Goal: Transaction & Acquisition: Book appointment/travel/reservation

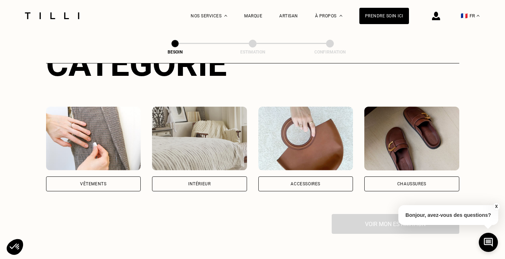
scroll to position [105, 0]
click at [97, 182] on div "Vêtements" at bounding box center [93, 184] width 26 height 4
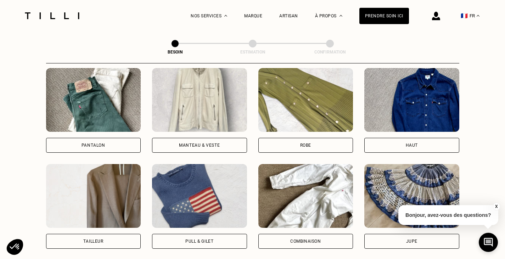
scroll to position [335, 0]
click at [333, 144] on div "Robe" at bounding box center [305, 145] width 95 height 15
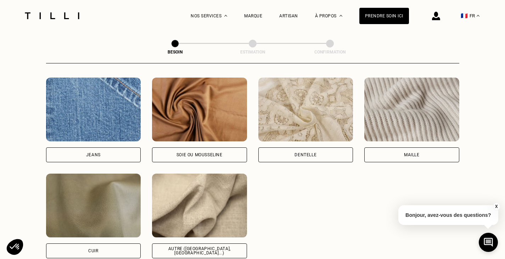
scroll to position [784, 0]
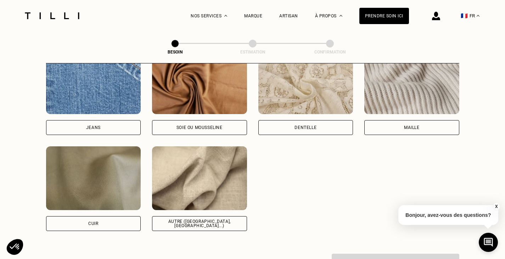
click at [208, 222] on div "Autre ([GEOGRAPHIC_DATA], [GEOGRAPHIC_DATA]...)" at bounding box center [199, 223] width 95 height 15
select select "FR"
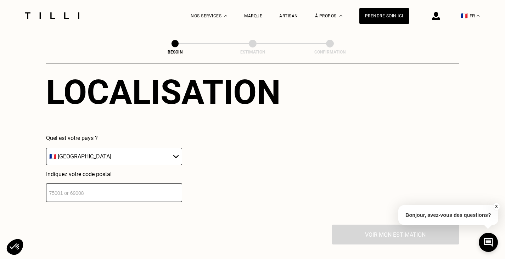
scroll to position [1027, 0]
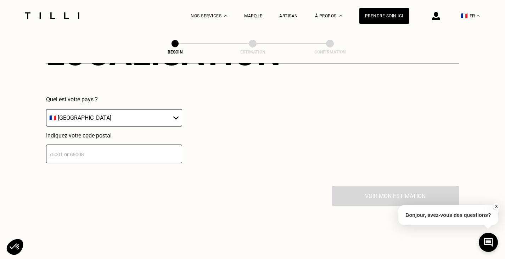
click at [68, 146] on input "number" at bounding box center [114, 154] width 136 height 19
type input "06600"
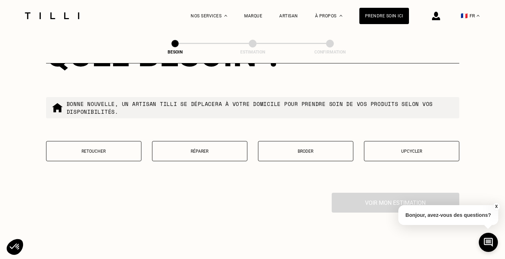
scroll to position [1201, 0]
click at [105, 149] on p "Retoucher" at bounding box center [94, 151] width 88 height 5
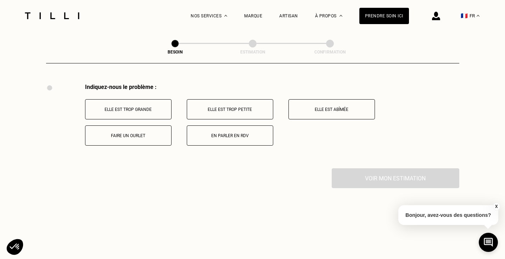
scroll to position [1312, 0]
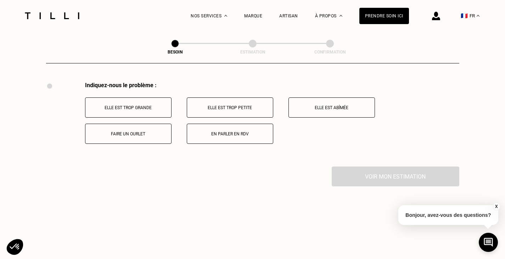
click at [141, 134] on p "Faire un ourlet" at bounding box center [128, 134] width 79 height 5
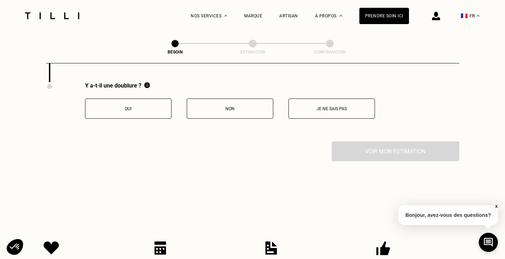
scroll to position [1397, 0]
click at [238, 114] on button "Non" at bounding box center [230, 108] width 86 height 20
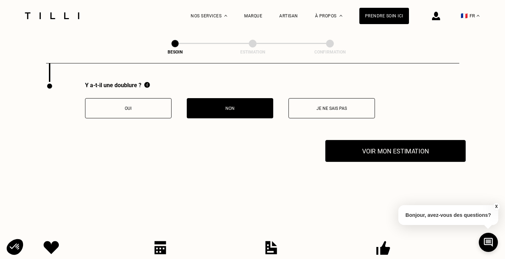
click at [381, 150] on button "Voir mon estimation" at bounding box center [395, 151] width 140 height 22
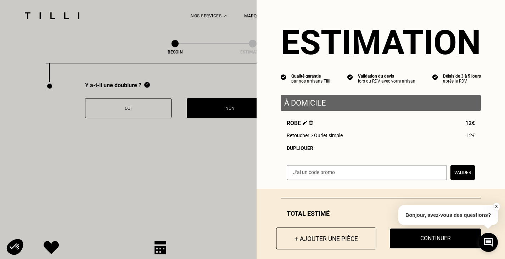
click at [335, 236] on button "+ Ajouter une pièce" at bounding box center [326, 239] width 100 height 22
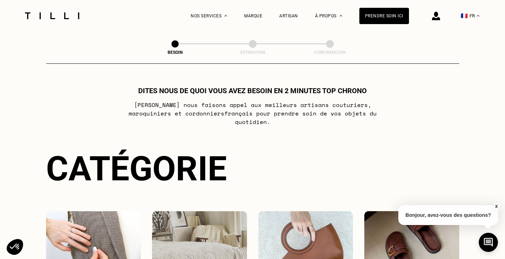
scroll to position [151, 0]
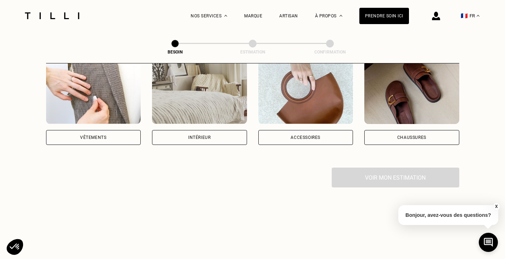
click at [110, 133] on div "Vêtements" at bounding box center [93, 137] width 95 height 15
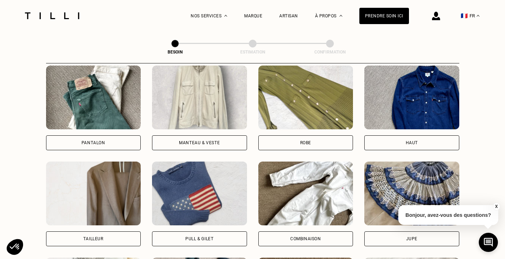
scroll to position [345, 0]
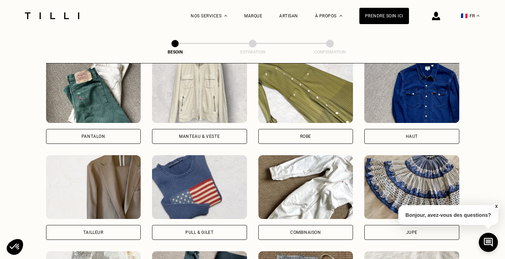
click at [302, 134] on div "Robe" at bounding box center [305, 136] width 11 height 4
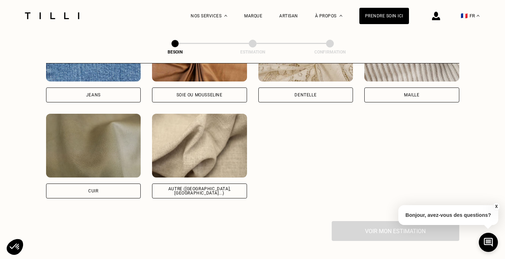
scroll to position [817, 0]
click at [200, 186] on div "Autre ([GEOGRAPHIC_DATA], [GEOGRAPHIC_DATA]...)" at bounding box center [199, 190] width 83 height 9
select select "FR"
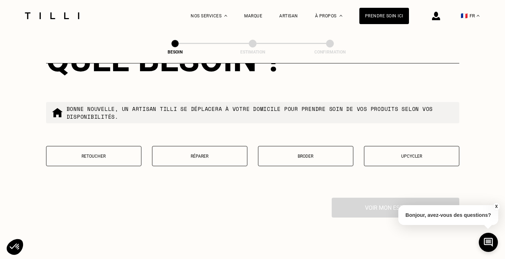
scroll to position [1196, 0]
click at [110, 149] on button "Retoucher" at bounding box center [93, 156] width 95 height 20
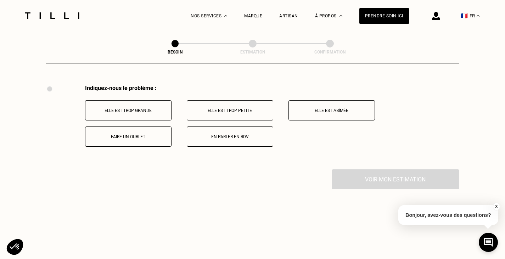
scroll to position [1312, 0]
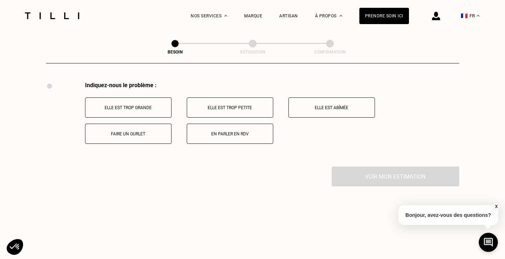
click at [142, 132] on p "Faire un ourlet" at bounding box center [128, 134] width 79 height 5
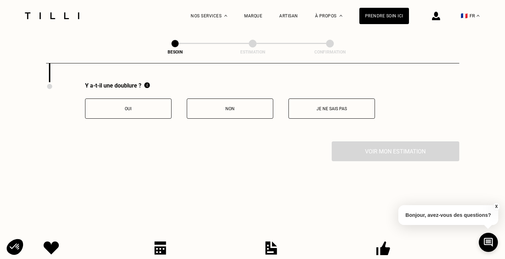
scroll to position [1397, 0]
click at [218, 106] on p "Non" at bounding box center [230, 108] width 79 height 5
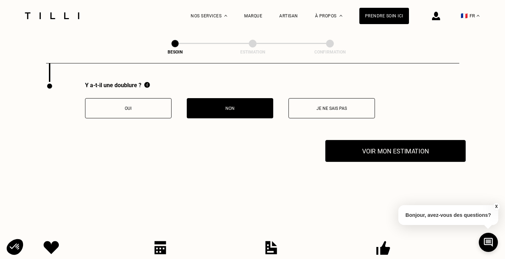
click at [381, 157] on button "Voir mon estimation" at bounding box center [395, 151] width 140 height 22
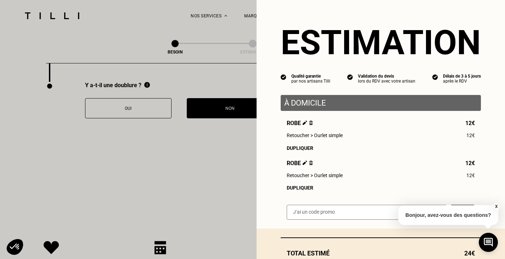
scroll to position [50, 0]
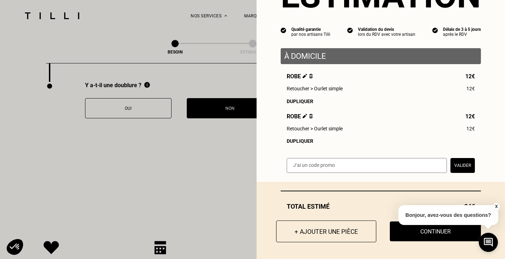
click at [319, 234] on button "+ Ajouter une pièce" at bounding box center [326, 232] width 100 height 22
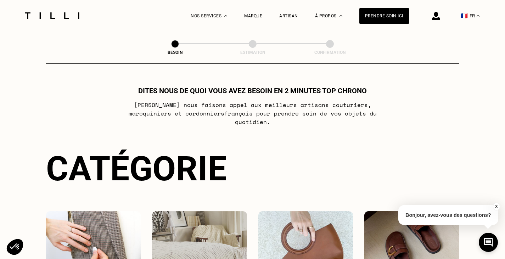
scroll to position [130, 0]
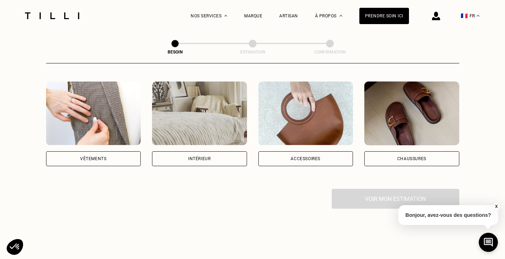
click at [107, 151] on div "Vêtements" at bounding box center [93, 158] width 95 height 15
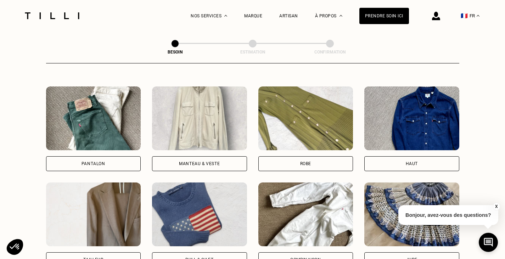
scroll to position [318, 0]
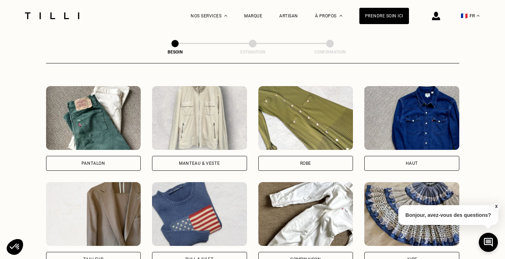
click at [298, 160] on div "Robe" at bounding box center [305, 163] width 95 height 15
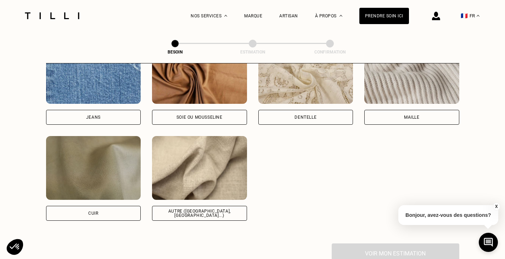
scroll to position [826, 0]
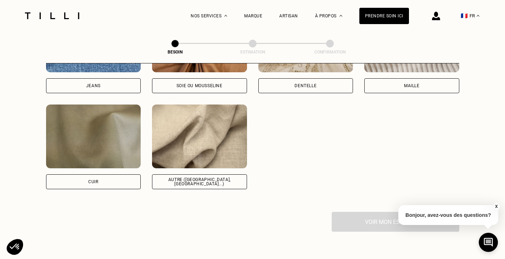
click at [204, 180] on div "Autre ([GEOGRAPHIC_DATA], [GEOGRAPHIC_DATA]...)" at bounding box center [199, 181] width 95 height 15
select select "FR"
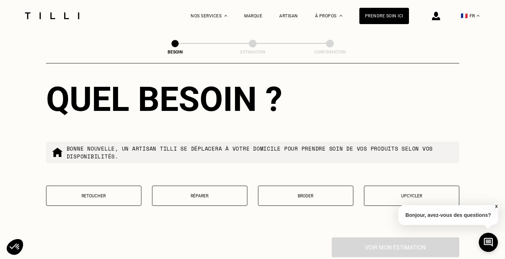
scroll to position [1163, 0]
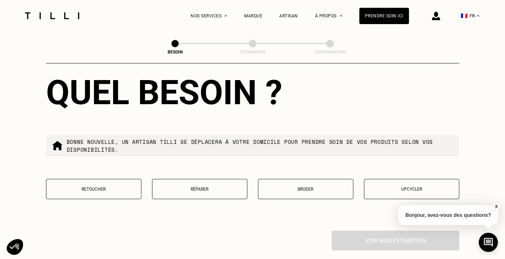
click at [122, 190] on button "Retoucher" at bounding box center [93, 189] width 95 height 20
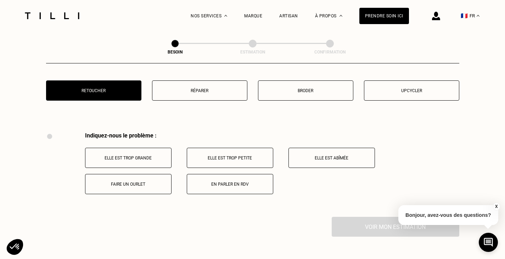
scroll to position [1276, 0]
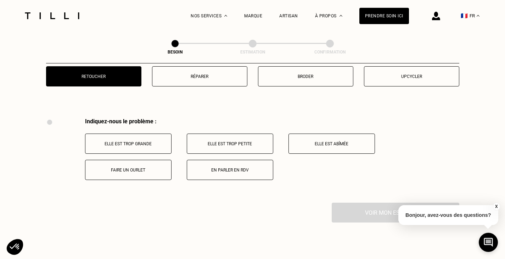
click at [149, 171] on button "Faire un ourlet" at bounding box center [128, 170] width 86 height 20
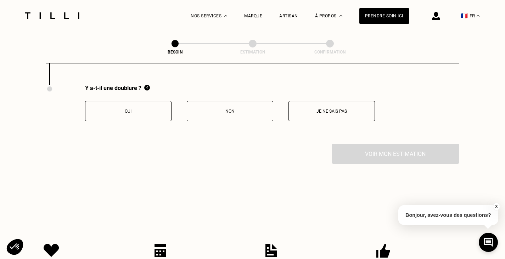
scroll to position [1397, 0]
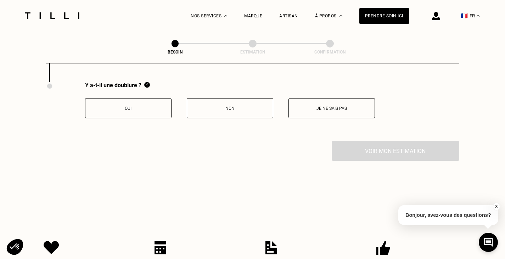
click at [132, 107] on p "Oui" at bounding box center [128, 108] width 79 height 5
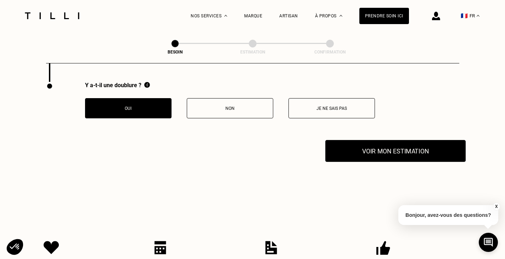
click at [380, 149] on button "Voir mon estimation" at bounding box center [395, 151] width 140 height 22
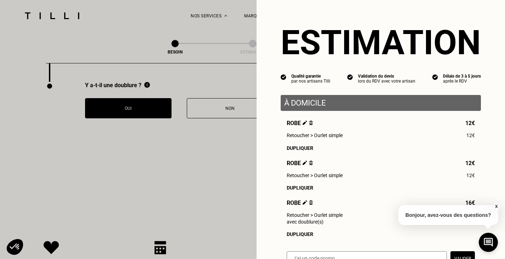
scroll to position [97, 0]
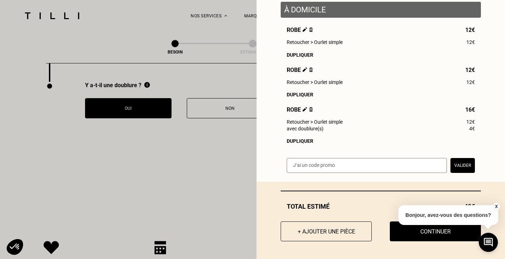
click at [298, 53] on div "Dupliquer" at bounding box center [381, 55] width 188 height 6
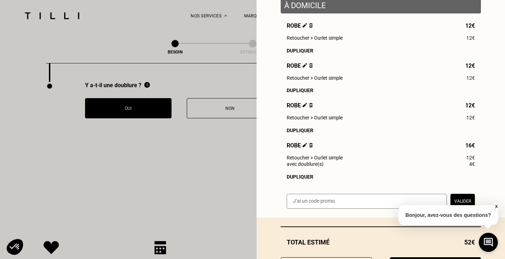
click at [309, 107] on img at bounding box center [311, 105] width 4 height 5
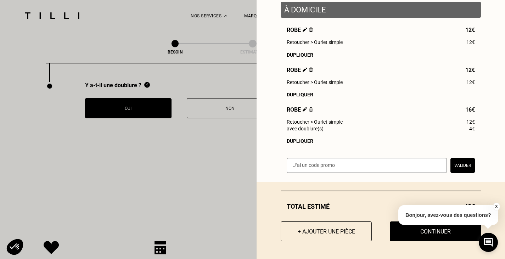
click at [300, 140] on div "Dupliquer" at bounding box center [381, 141] width 188 height 6
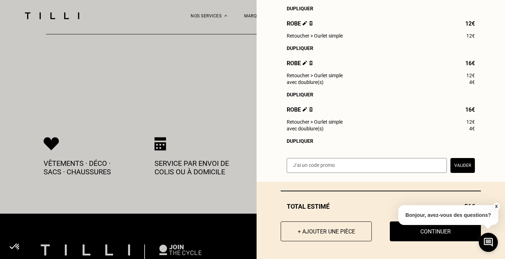
scroll to position [145, 0]
click at [334, 230] on button "+ Ajouter une pièce" at bounding box center [326, 232] width 100 height 22
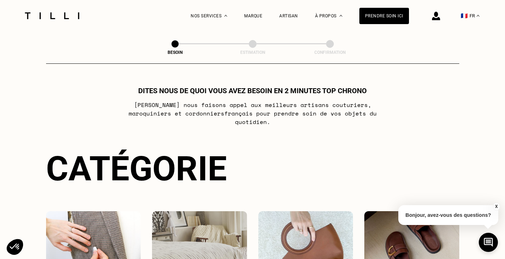
scroll to position [134, 0]
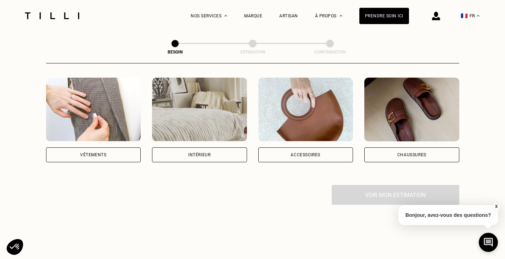
click at [122, 151] on div "Vêtements" at bounding box center [93, 154] width 95 height 15
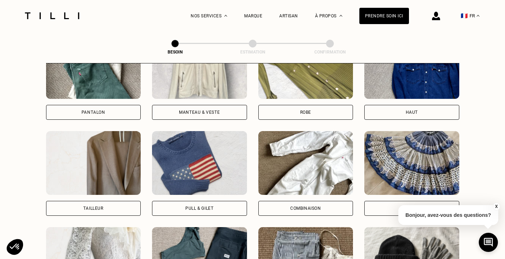
scroll to position [368, 0]
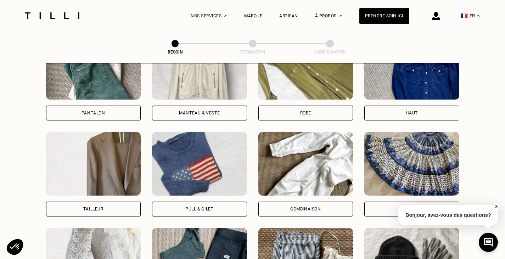
click at [300, 207] on div "Combinaison" at bounding box center [305, 209] width 31 height 4
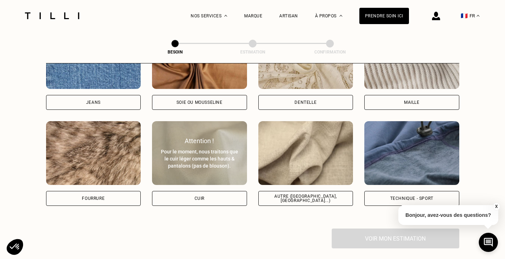
scroll to position [810, 0]
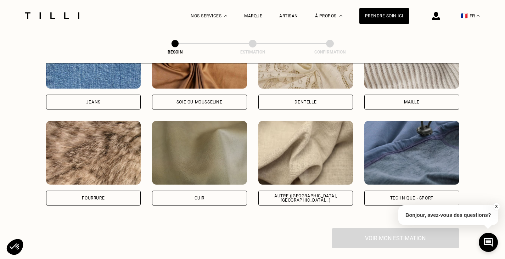
click at [306, 194] on div "Autre ([GEOGRAPHIC_DATA], [GEOGRAPHIC_DATA]...)" at bounding box center [305, 198] width 83 height 9
select select "FR"
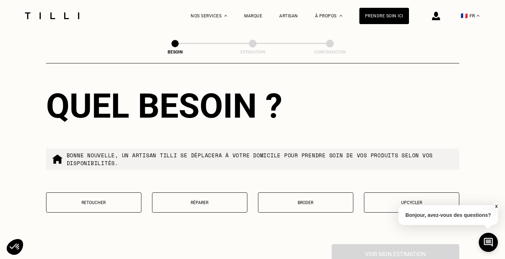
scroll to position [1183, 0]
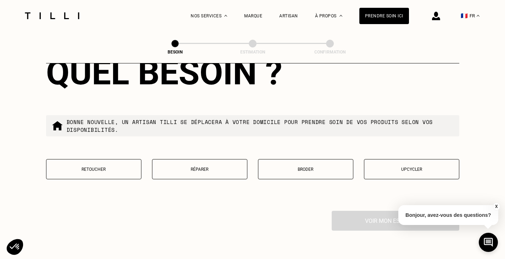
click at [107, 172] on button "Retoucher" at bounding box center [93, 169] width 95 height 20
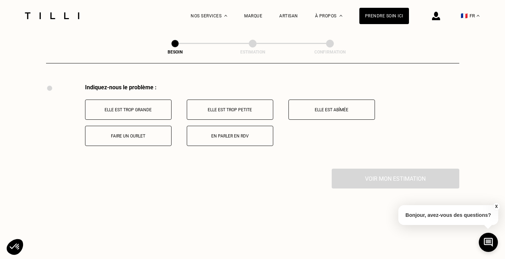
scroll to position [1312, 0]
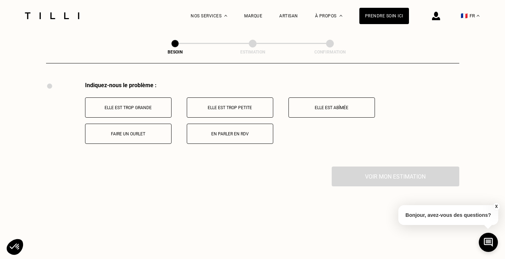
click at [133, 125] on button "Faire un ourlet" at bounding box center [128, 134] width 86 height 20
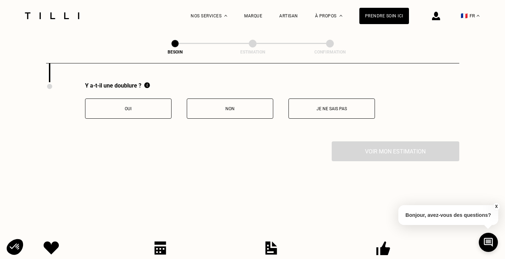
scroll to position [1397, 0]
click at [239, 108] on button "Non" at bounding box center [230, 108] width 86 height 20
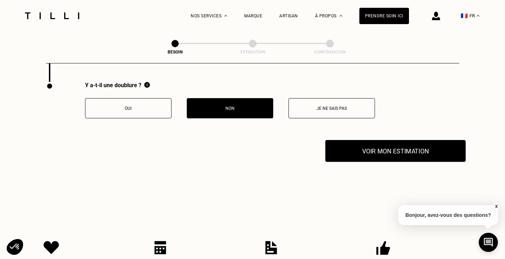
click at [393, 150] on button "Voir mon estimation" at bounding box center [395, 151] width 140 height 22
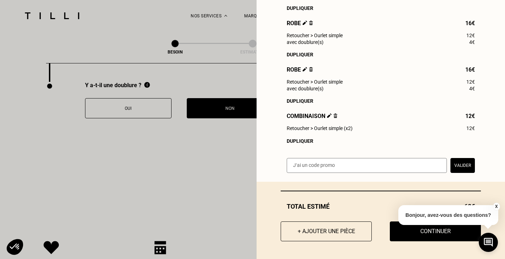
scroll to position [185, 0]
click at [325, 228] on button "+ Ajouter une pièce" at bounding box center [326, 232] width 100 height 22
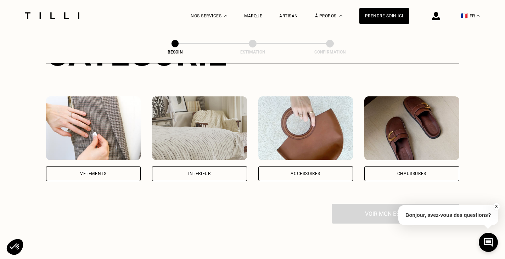
scroll to position [114, 0]
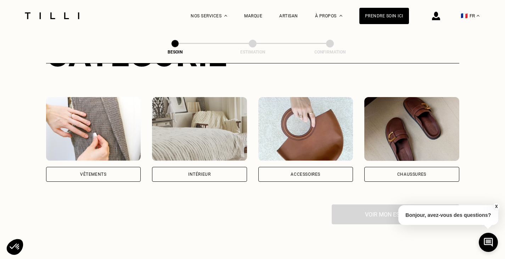
click at [107, 168] on div "Vêtements" at bounding box center [93, 174] width 95 height 15
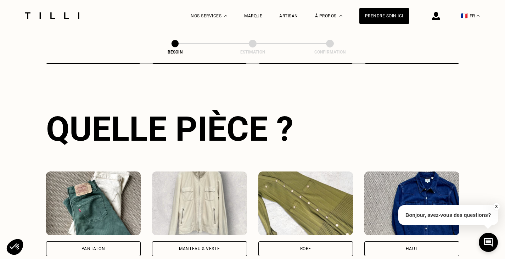
scroll to position [433, 0]
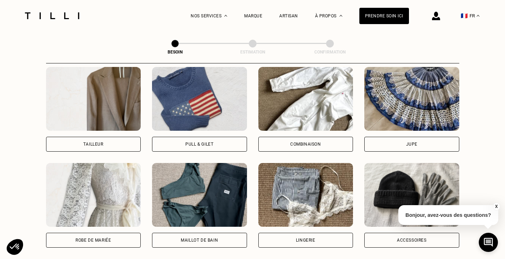
click at [313, 142] on div "Combinaison" at bounding box center [305, 144] width 31 height 4
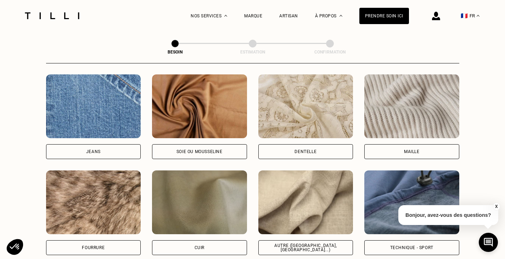
scroll to position [793, 0]
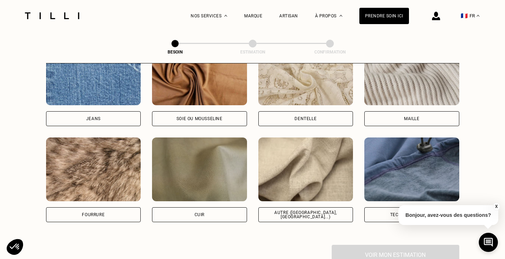
click at [288, 214] on div "Autre ([GEOGRAPHIC_DATA], [GEOGRAPHIC_DATA]...)" at bounding box center [305, 214] width 95 height 15
select select "FR"
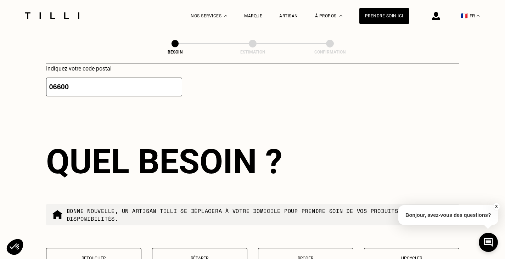
scroll to position [1281, 0]
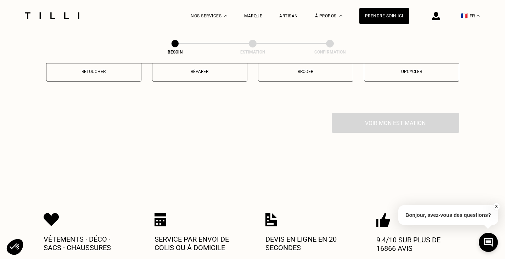
click at [113, 70] on p "Retoucher" at bounding box center [94, 71] width 88 height 5
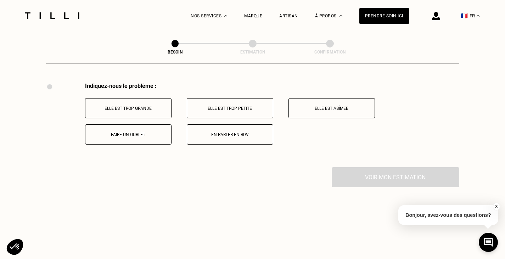
scroll to position [1312, 0]
click at [239, 132] on p "En parler en RDV" at bounding box center [230, 134] width 79 height 5
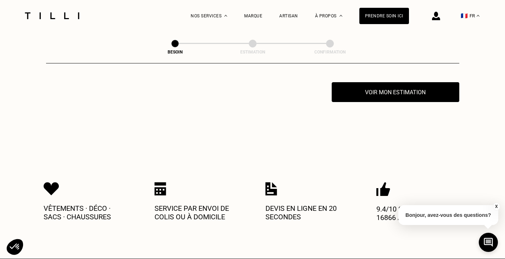
scroll to position [1397, 0]
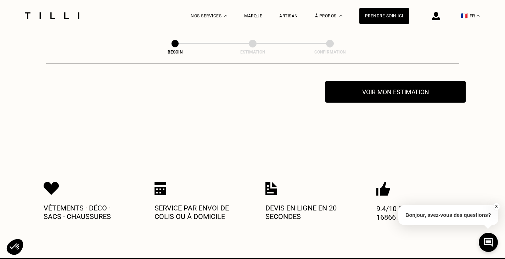
click at [377, 95] on button "Voir mon estimation" at bounding box center [395, 92] width 140 height 22
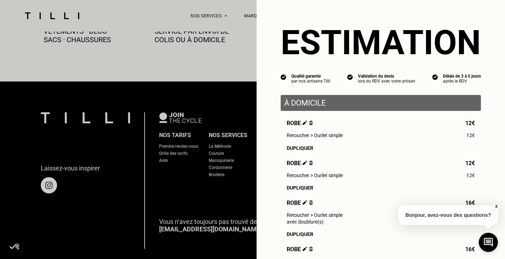
scroll to position [163, 0]
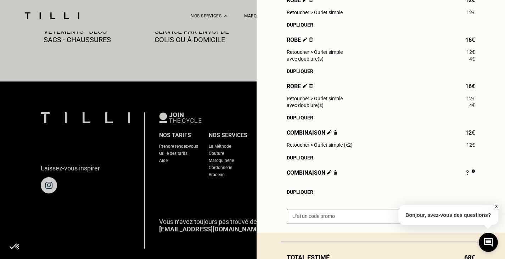
click at [301, 195] on div "Dupliquer" at bounding box center [381, 192] width 188 height 6
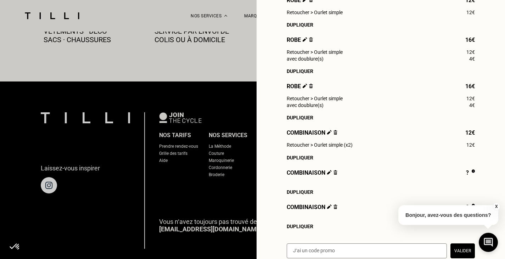
scroll to position [251, 0]
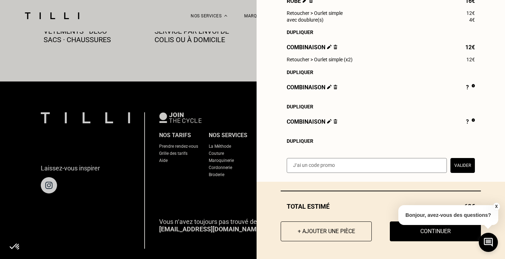
click at [297, 144] on div "Dupliquer" at bounding box center [381, 141] width 188 height 6
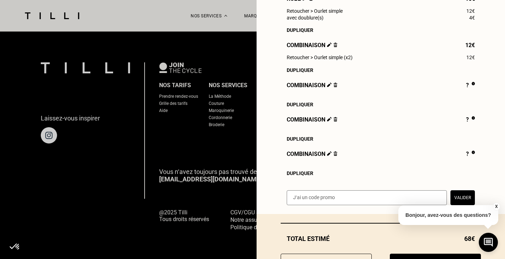
scroll to position [290, 0]
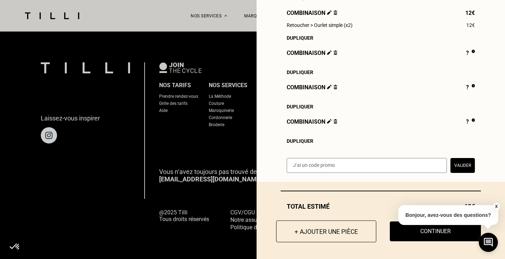
click at [333, 227] on button "+ Ajouter une pièce" at bounding box center [326, 232] width 100 height 22
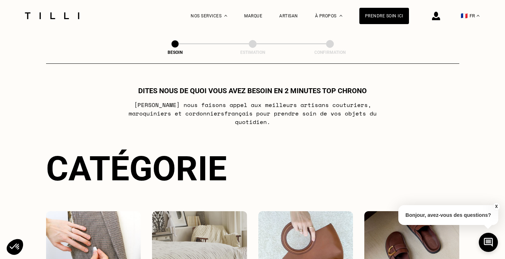
scroll to position [130, 0]
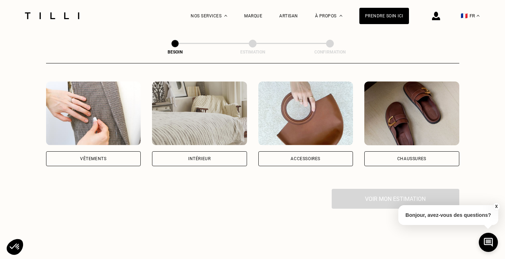
click at [100, 157] on div "Vêtements" at bounding box center [93, 159] width 26 height 4
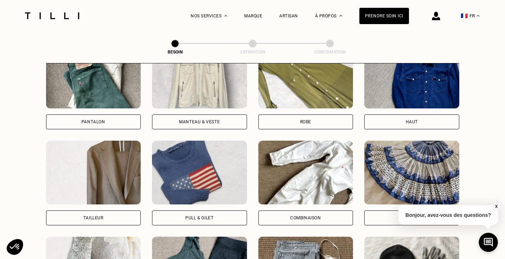
scroll to position [391, 0]
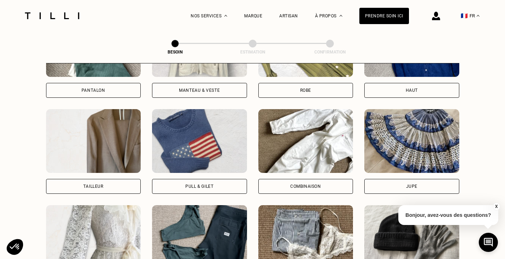
click at [317, 184] on div "Combinaison" at bounding box center [305, 186] width 31 height 4
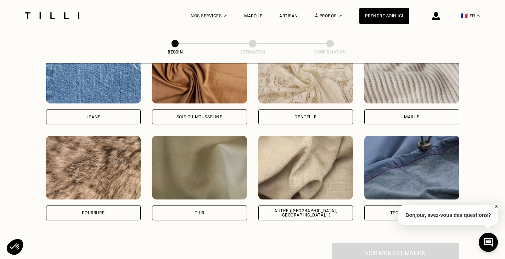
scroll to position [795, 0]
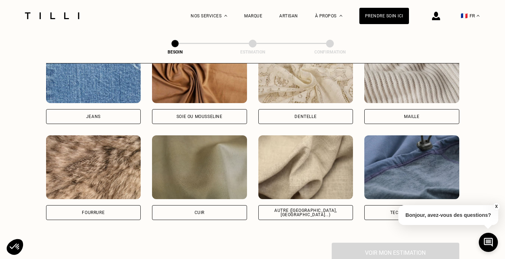
click at [306, 210] on div "Autre ([GEOGRAPHIC_DATA], [GEOGRAPHIC_DATA]...)" at bounding box center [305, 212] width 83 height 9
select select "FR"
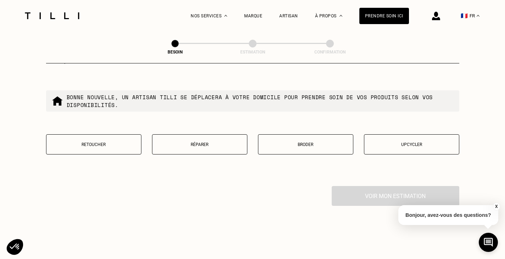
scroll to position [1208, 0]
click at [122, 146] on button "Retoucher" at bounding box center [93, 144] width 95 height 20
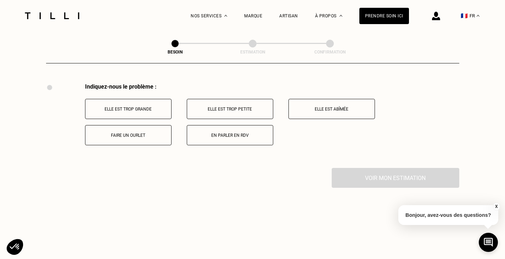
scroll to position [1312, 0]
click at [130, 105] on p "Elle est trop grande" at bounding box center [128, 107] width 79 height 5
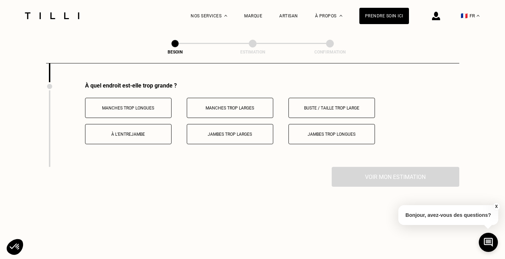
scroll to position [1397, 0]
click at [319, 105] on p "Buste / Taille trop large" at bounding box center [331, 107] width 79 height 5
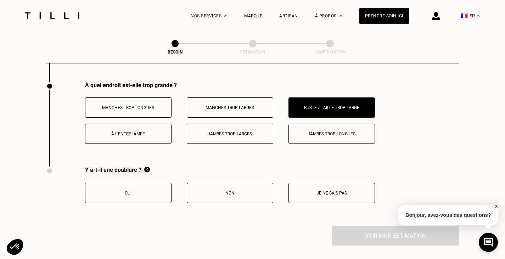
click at [355, 132] on p "Jambes trop longues" at bounding box center [331, 134] width 79 height 5
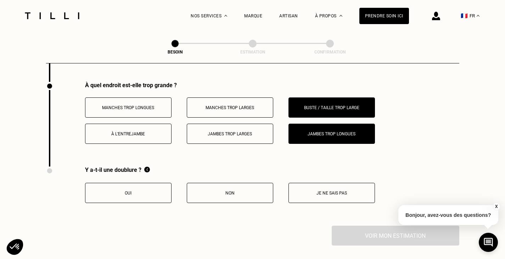
click at [254, 193] on p "Non" at bounding box center [230, 193] width 79 height 5
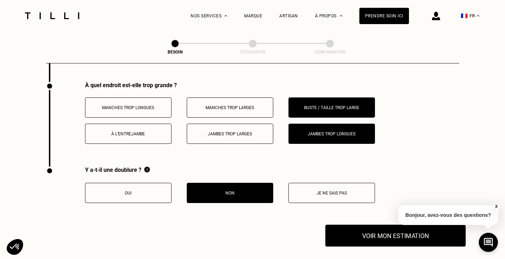
click at [381, 233] on button "Voir mon estimation" at bounding box center [395, 236] width 140 height 22
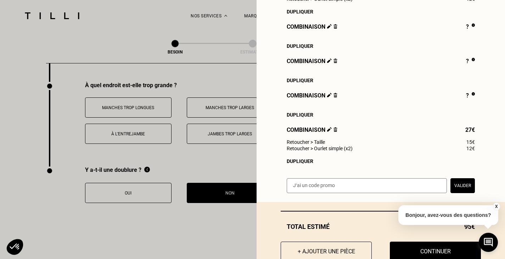
scroll to position [309, 0]
click at [334, 29] on img at bounding box center [336, 26] width 4 height 5
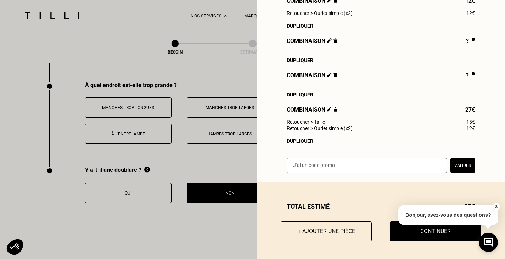
scroll to position [302, 0]
click at [334, 39] on img at bounding box center [336, 40] width 4 height 5
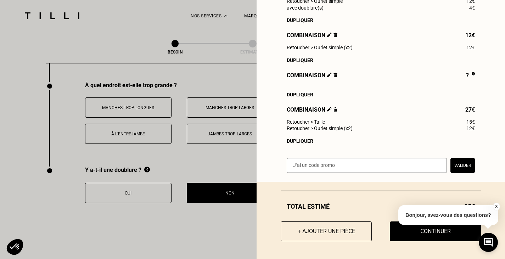
scroll to position [268, 0]
click at [324, 230] on button "+ Ajouter une pièce" at bounding box center [326, 232] width 100 height 22
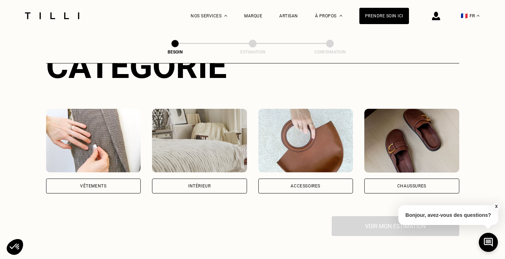
scroll to position [103, 0]
click at [100, 184] on div "Vêtements" at bounding box center [93, 186] width 26 height 4
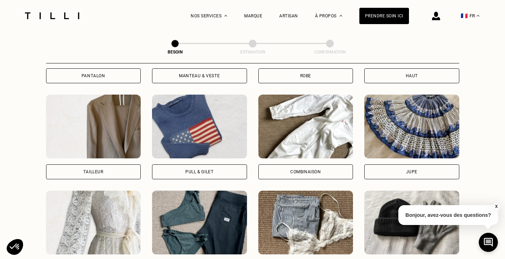
scroll to position [408, 0]
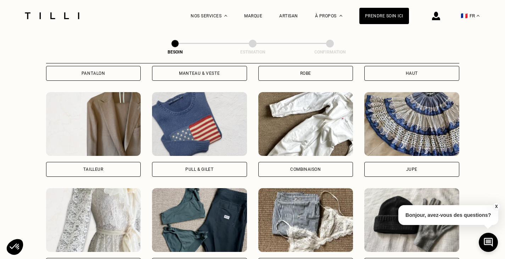
click at [306, 167] on div "Combinaison" at bounding box center [305, 169] width 31 height 4
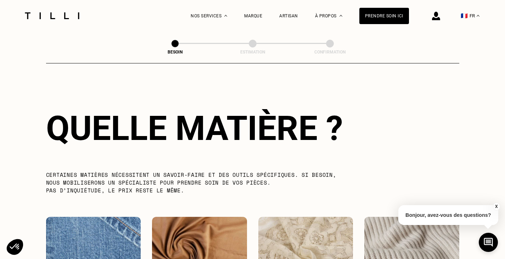
scroll to position [796, 0]
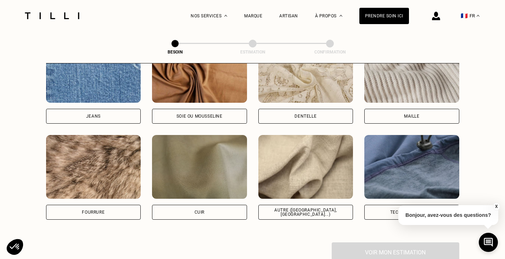
click at [301, 208] on div "Autre ([GEOGRAPHIC_DATA], [GEOGRAPHIC_DATA]...)" at bounding box center [305, 212] width 83 height 9
select select "FR"
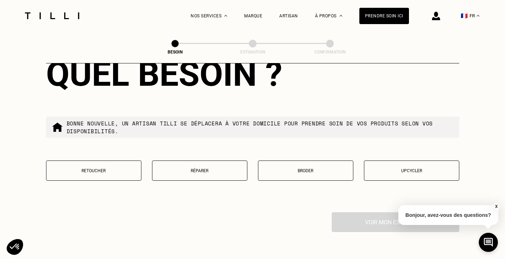
scroll to position [1240, 0]
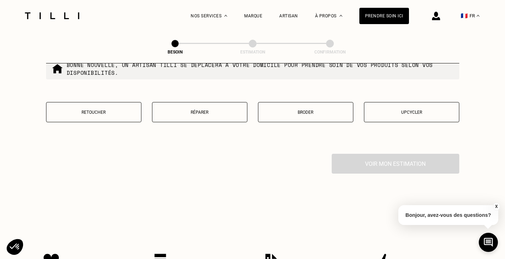
click at [100, 107] on button "Retoucher" at bounding box center [93, 112] width 95 height 20
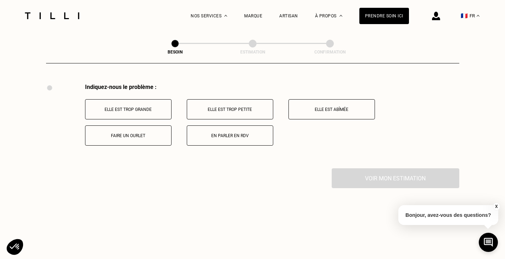
scroll to position [1312, 0]
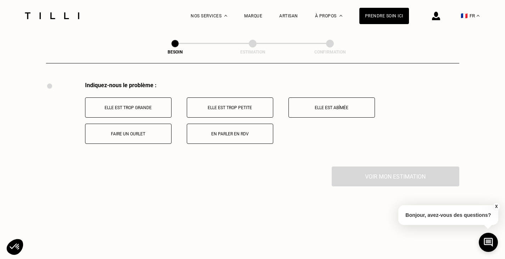
click at [150, 109] on button "Elle est trop grande" at bounding box center [128, 107] width 86 height 20
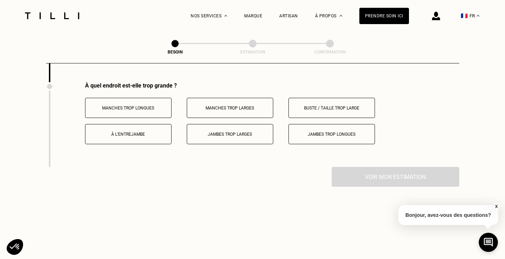
scroll to position [1397, 0]
click at [144, 132] on p "À l’entrejambe" at bounding box center [128, 134] width 79 height 5
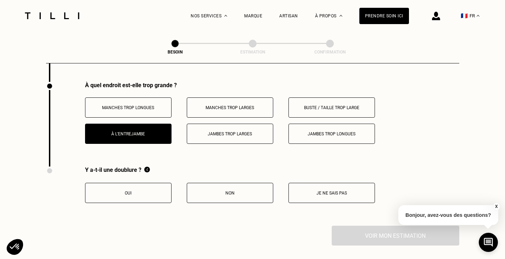
click at [324, 133] on p "Jambes trop longues" at bounding box center [331, 134] width 79 height 5
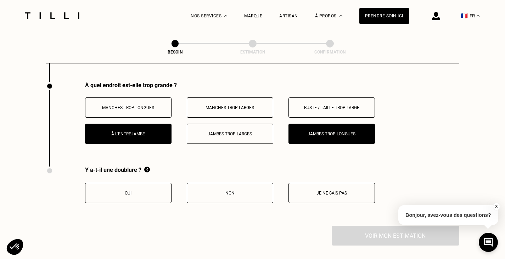
click at [244, 197] on button "Non" at bounding box center [230, 193] width 86 height 20
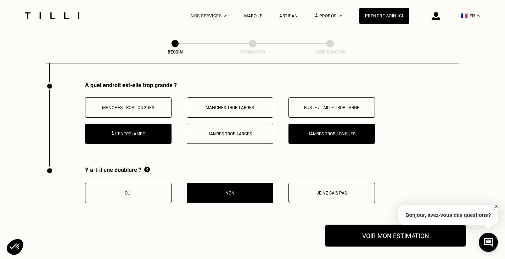
click at [387, 235] on button "Voir mon estimation" at bounding box center [395, 236] width 140 height 22
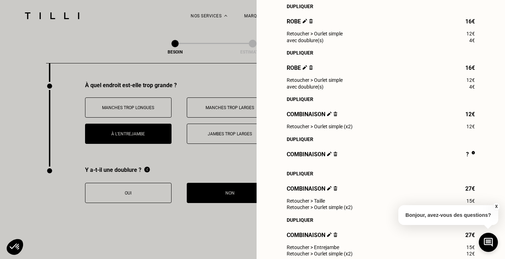
scroll to position [270, 0]
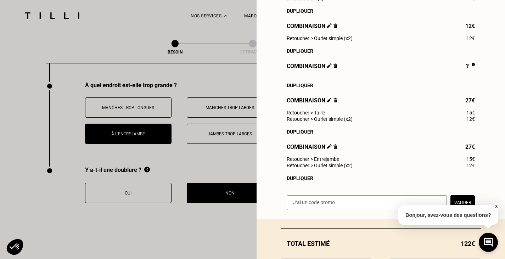
click at [301, 181] on div "Dupliquer" at bounding box center [381, 178] width 188 height 6
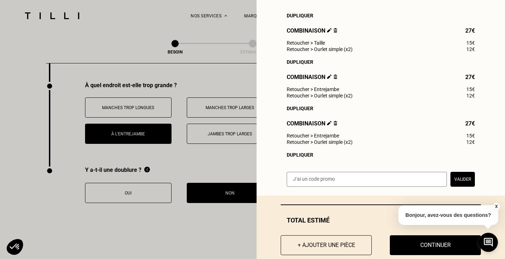
scroll to position [363, 0]
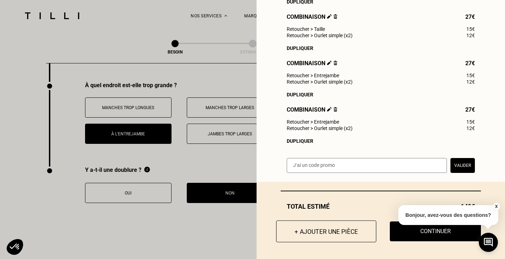
click at [331, 225] on button "+ Ajouter une pièce" at bounding box center [326, 232] width 100 height 22
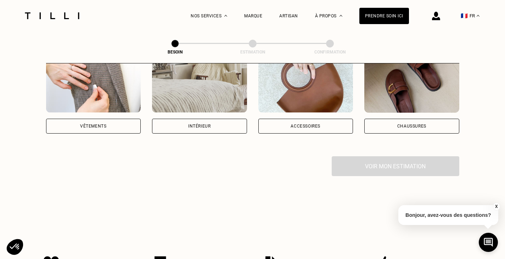
scroll to position [163, 0]
click at [121, 124] on div "Vêtements" at bounding box center [93, 125] width 95 height 15
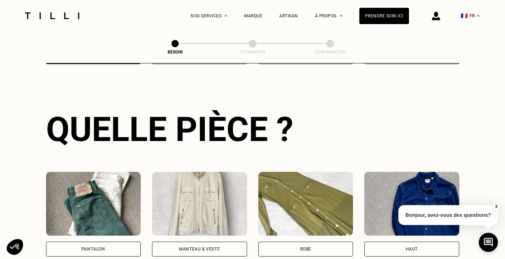
scroll to position [346, 0]
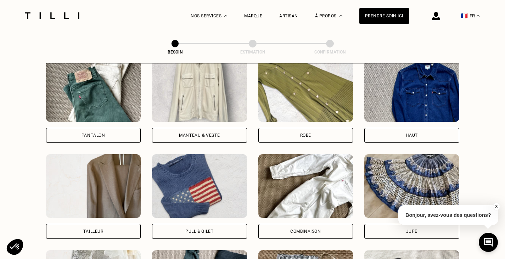
click at [132, 128] on div "Pantalon" at bounding box center [93, 135] width 95 height 15
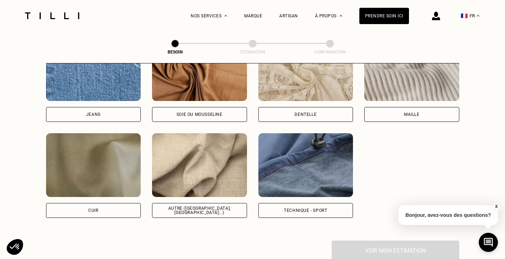
scroll to position [803, 0]
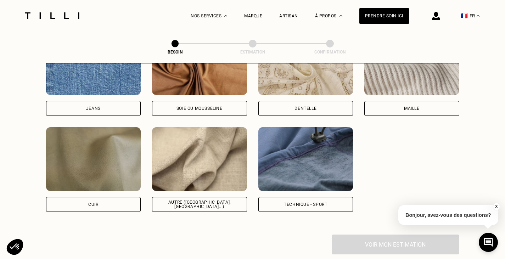
click at [201, 200] on div "Autre ([GEOGRAPHIC_DATA], [GEOGRAPHIC_DATA]...)" at bounding box center [199, 204] width 83 height 9
select select "FR"
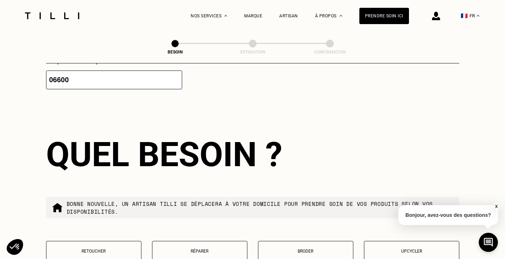
scroll to position [1226, 0]
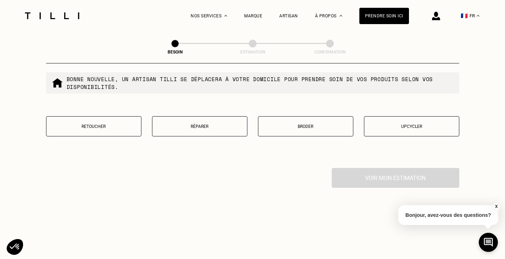
click at [123, 137] on div "Retoucher Réparer Broder Upcycler" at bounding box center [252, 130] width 413 height 29
click at [117, 130] on button "Retoucher" at bounding box center [93, 126] width 95 height 20
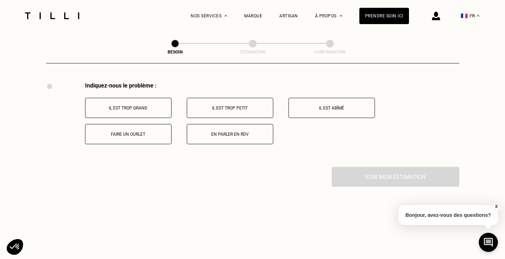
scroll to position [1312, 0]
click at [139, 132] on p "Faire un ourlet" at bounding box center [128, 134] width 79 height 5
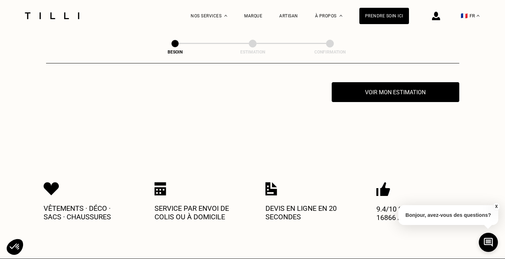
scroll to position [1397, 0]
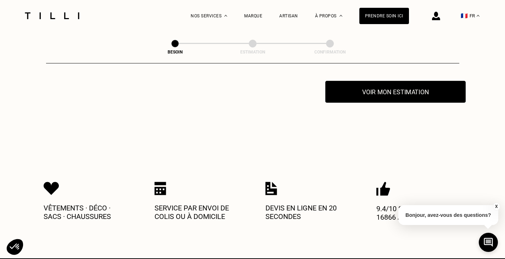
click at [371, 92] on button "Voir mon estimation" at bounding box center [395, 92] width 140 height 22
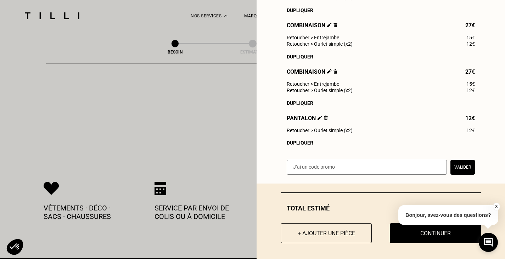
scroll to position [392, 0]
click at [298, 145] on div "Dupliquer" at bounding box center [381, 143] width 188 height 6
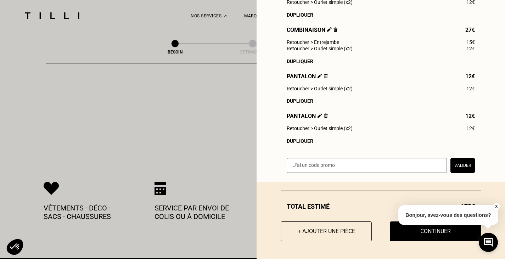
scroll to position [1498, 0]
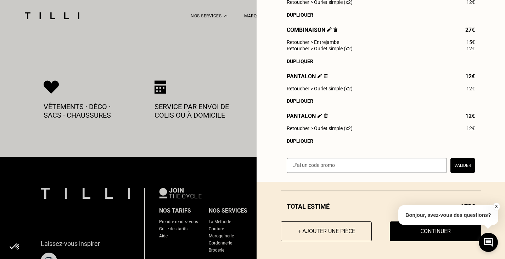
click at [495, 206] on button "X" at bounding box center [496, 207] width 7 height 8
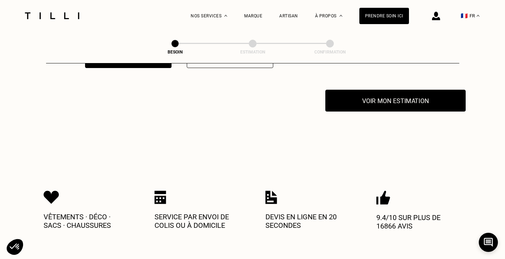
click at [387, 100] on button "Voir mon estimation" at bounding box center [395, 101] width 140 height 22
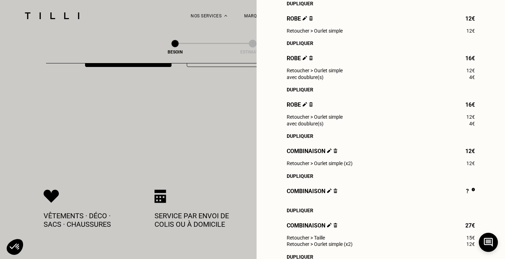
scroll to position [144, 0]
click at [334, 194] on img at bounding box center [336, 191] width 4 height 5
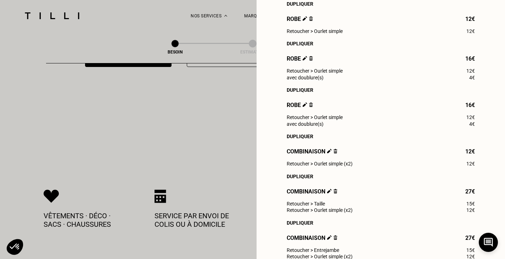
click at [300, 179] on div "Dupliquer" at bounding box center [381, 177] width 188 height 6
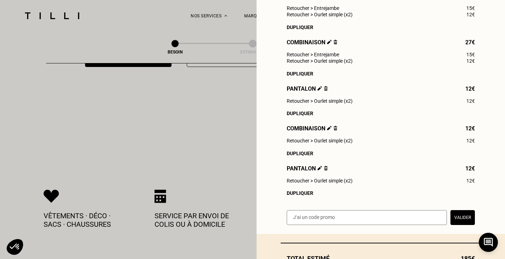
scroll to position [450, 0]
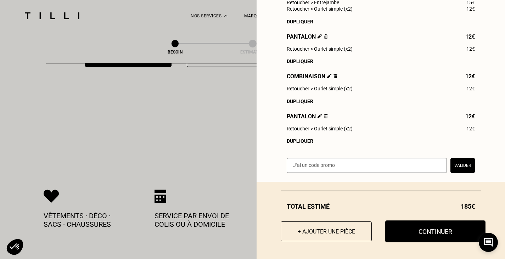
click at [443, 233] on button "Continuer" at bounding box center [435, 232] width 100 height 22
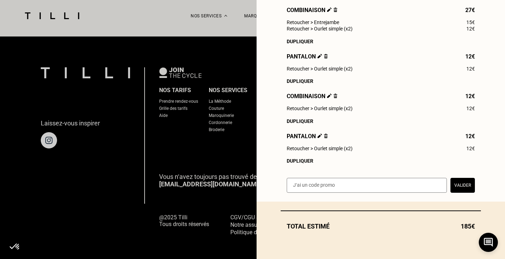
scroll to position [430, 0]
select select "FR"
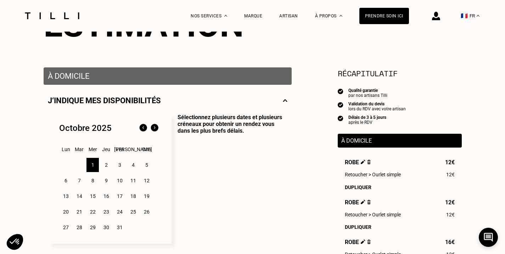
scroll to position [108, 0]
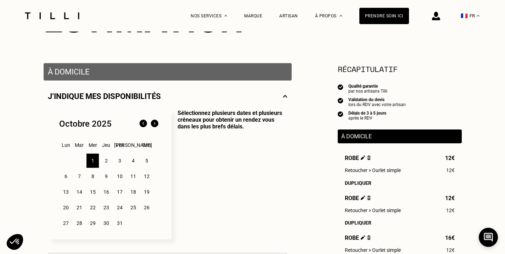
click at [105, 160] on div "2" at bounding box center [106, 161] width 12 height 14
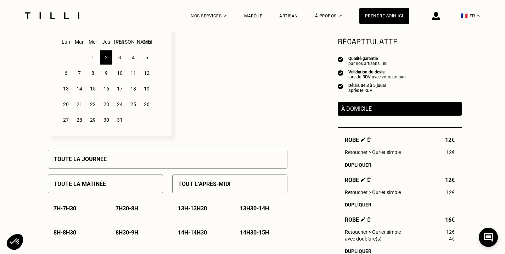
scroll to position [214, 0]
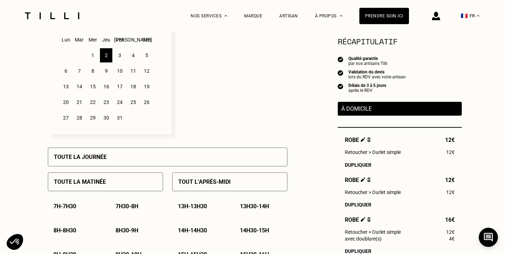
click at [105, 155] on div "Toute la journée" at bounding box center [168, 156] width 240 height 19
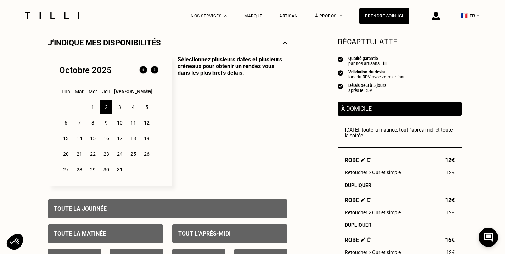
scroll to position [162, 0]
click at [120, 109] on div "3" at bounding box center [119, 107] width 12 height 14
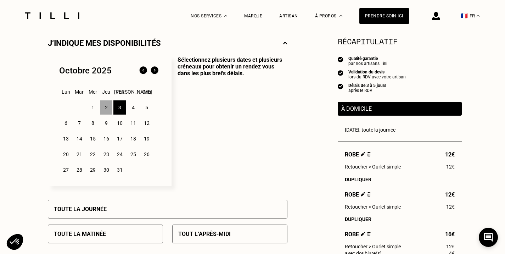
click at [130, 216] on div "Toute la journée" at bounding box center [168, 209] width 240 height 19
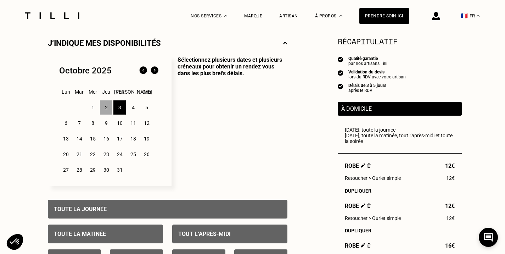
click at [110, 208] on div "Toute la journée" at bounding box center [168, 209] width 240 height 19
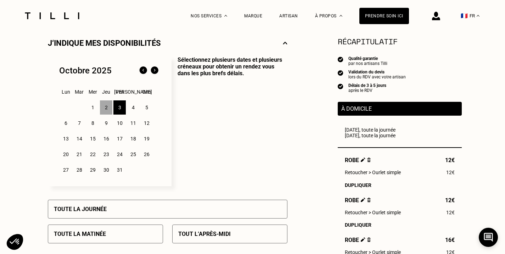
click at [110, 208] on div "Toute la journée" at bounding box center [168, 209] width 240 height 19
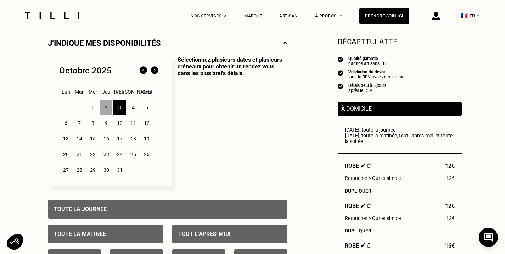
click at [147, 106] on div "5" at bounding box center [146, 107] width 12 height 14
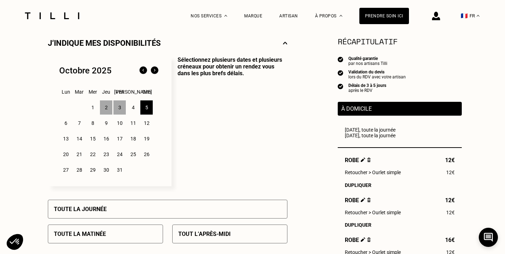
click at [86, 211] on p "Toute la journée" at bounding box center [80, 209] width 53 height 7
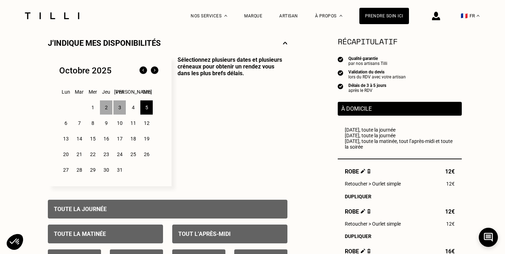
click at [64, 125] on div "6" at bounding box center [66, 123] width 12 height 14
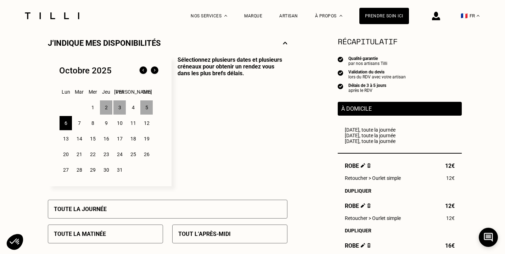
click at [117, 208] on div "Toute la journée" at bounding box center [168, 209] width 240 height 19
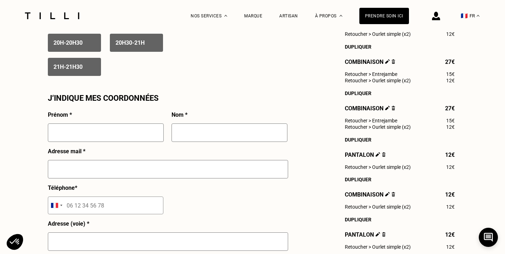
scroll to position [596, 0]
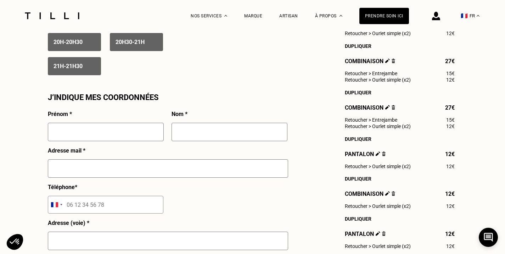
click at [82, 132] on input "text" at bounding box center [106, 132] width 116 height 18
type input "[PERSON_NAME]"
click at [206, 140] on input "text" at bounding box center [230, 132] width 116 height 18
type input "Lacoste"
click at [106, 175] on input "text" at bounding box center [168, 168] width 240 height 18
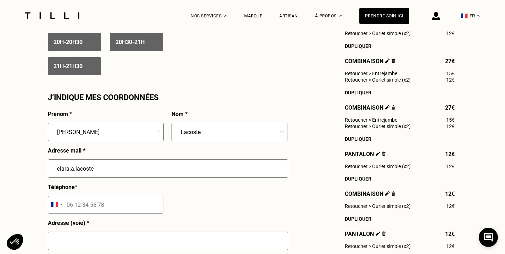
click at [106, 175] on input "clara.a.lacoste" at bounding box center [168, 168] width 240 height 18
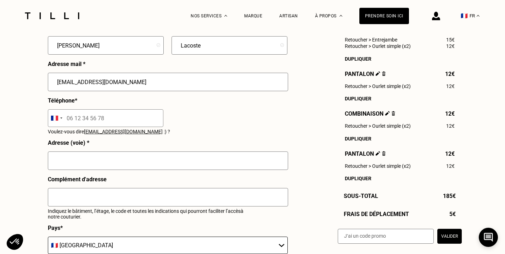
scroll to position [682, 0]
type input "[EMAIL_ADDRESS][DOMAIN_NAME]"
click at [81, 121] on input "tel" at bounding box center [106, 118] width 116 height 18
type input "07 82 70 82 88"
type input "8 Impasse [PERSON_NAME]"
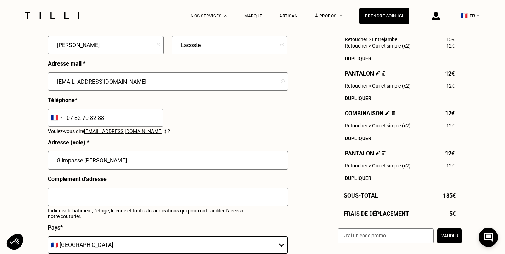
type input "APT 36-37"
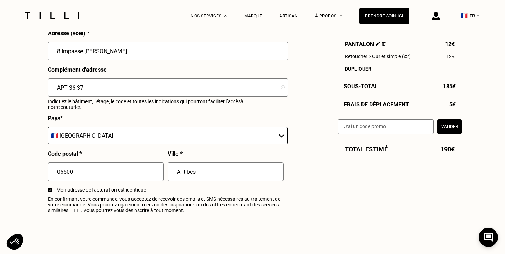
scroll to position [792, 0]
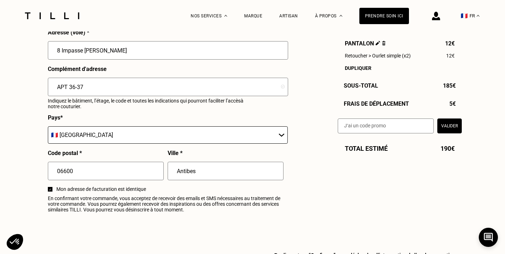
click at [187, 172] on input "Antibes" at bounding box center [226, 171] width 116 height 18
click at [192, 172] on input "[PERSON_NAME]-les Pins" at bounding box center [226, 171] width 116 height 18
type input "[PERSON_NAME] les Pins"
click at [74, 171] on input "06600" at bounding box center [106, 171] width 116 height 18
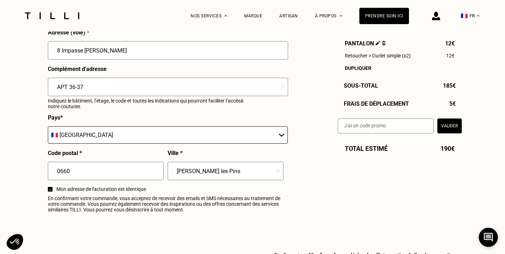
type input "066"
type input "06160"
click at [233, 167] on input "text" at bounding box center [226, 171] width 116 height 18
type input "Antibes"
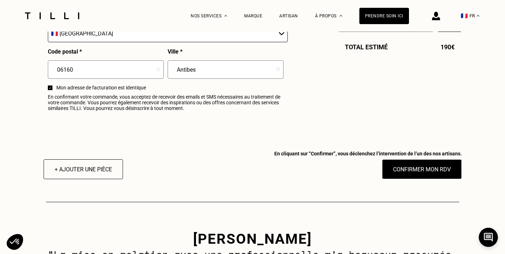
scroll to position [894, 0]
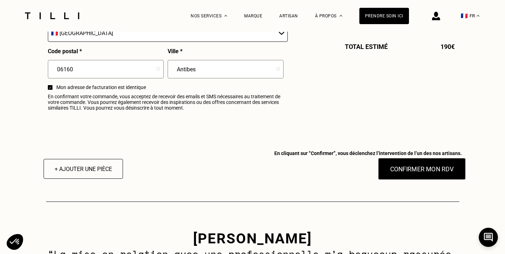
click at [417, 174] on button "Confirmer mon RDV" at bounding box center [422, 169] width 88 height 22
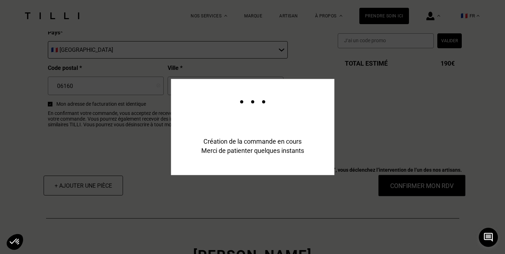
scroll to position [911, 0]
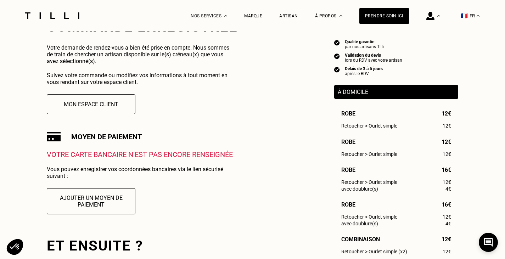
scroll to position [153, 0]
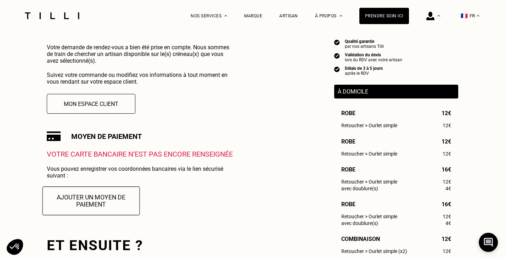
click at [131, 209] on button "Ajouter un moyen de paiement" at bounding box center [91, 200] width 97 height 29
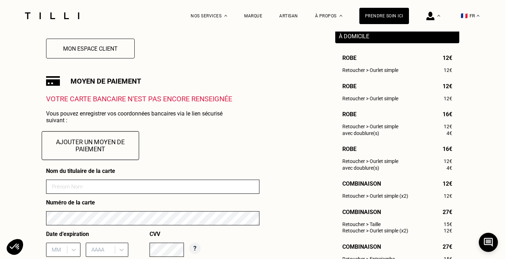
scroll to position [212, 0]
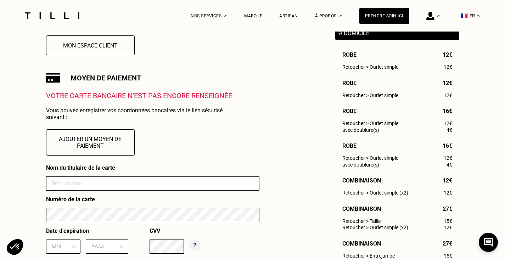
click at [80, 178] on form "Nom du titulaire de la carte Numéro de la carte Date d’expiration MM AAAA CVV" at bounding box center [152, 211] width 213 height 95
click at [81, 182] on input at bounding box center [152, 184] width 213 height 14
type input "[PERSON_NAME]"
type input "06"
type input "2027"
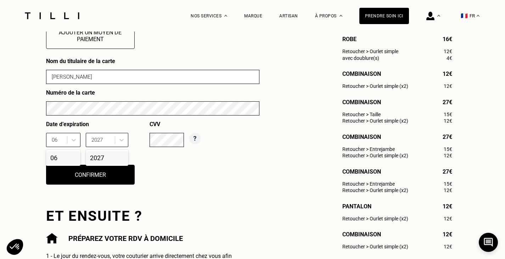
scroll to position [320, 0]
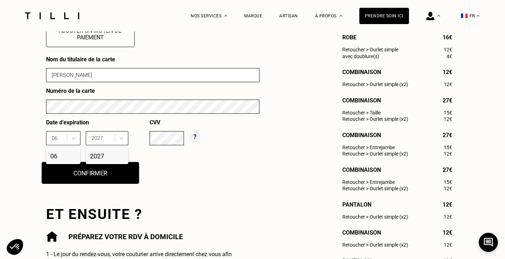
click at [112, 181] on button "Confirmer" at bounding box center [89, 173] width 97 height 22
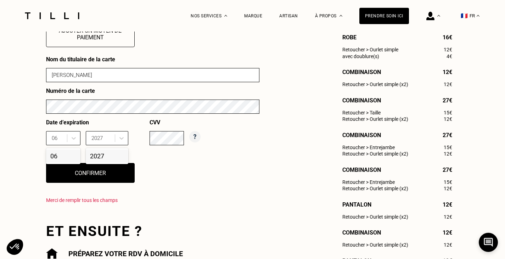
click at [180, 199] on p "Merci de remplir tous les champs" at bounding box center [152, 200] width 213 height 7
click at [227, 164] on div "Nom du titulaire de la carte [PERSON_NAME] Numéro de la carte Date d’expiration…" at bounding box center [152, 132] width 213 height 153
click at [62, 160] on div "06" at bounding box center [63, 156] width 34 height 13
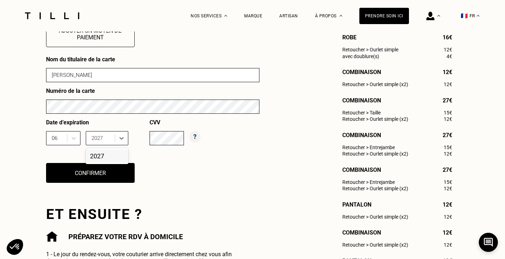
click at [101, 156] on div "2027" at bounding box center [107, 156] width 43 height 13
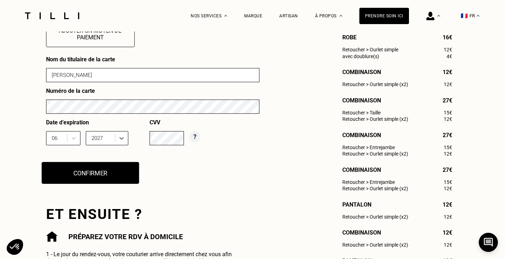
click at [110, 174] on button "Confirmer" at bounding box center [89, 173] width 97 height 22
